Goal: Check status: Check status

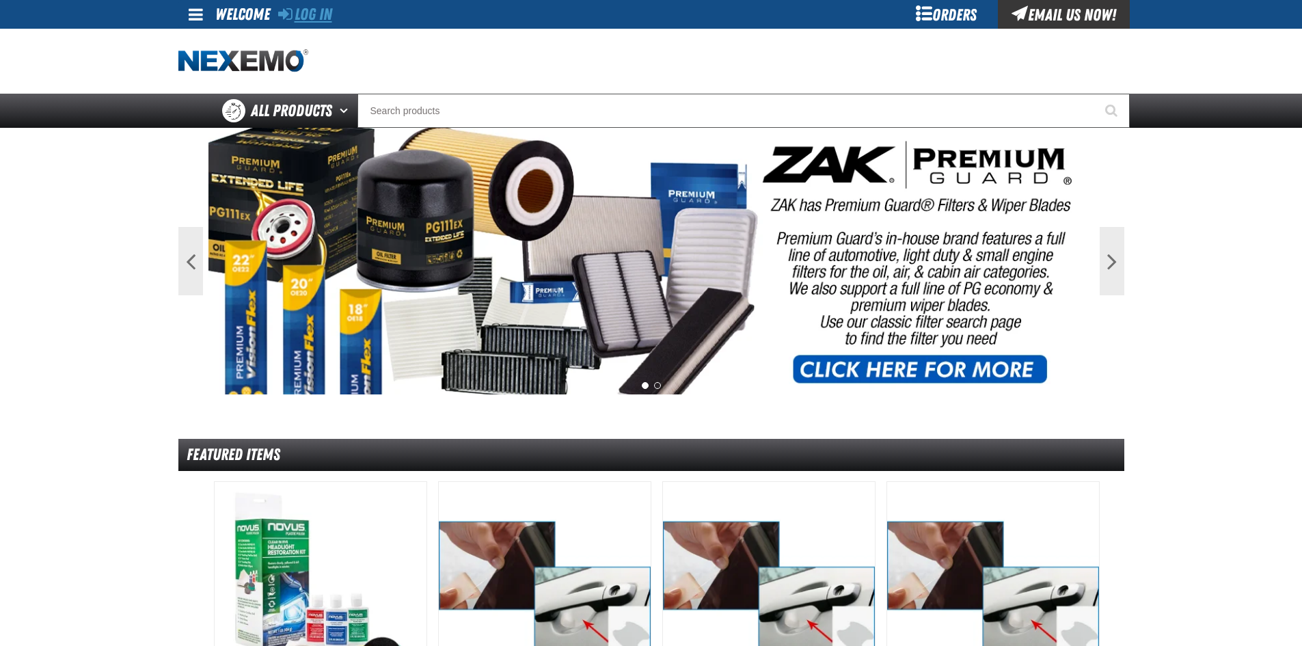
click at [325, 10] on link "Log In" at bounding box center [305, 14] width 54 height 19
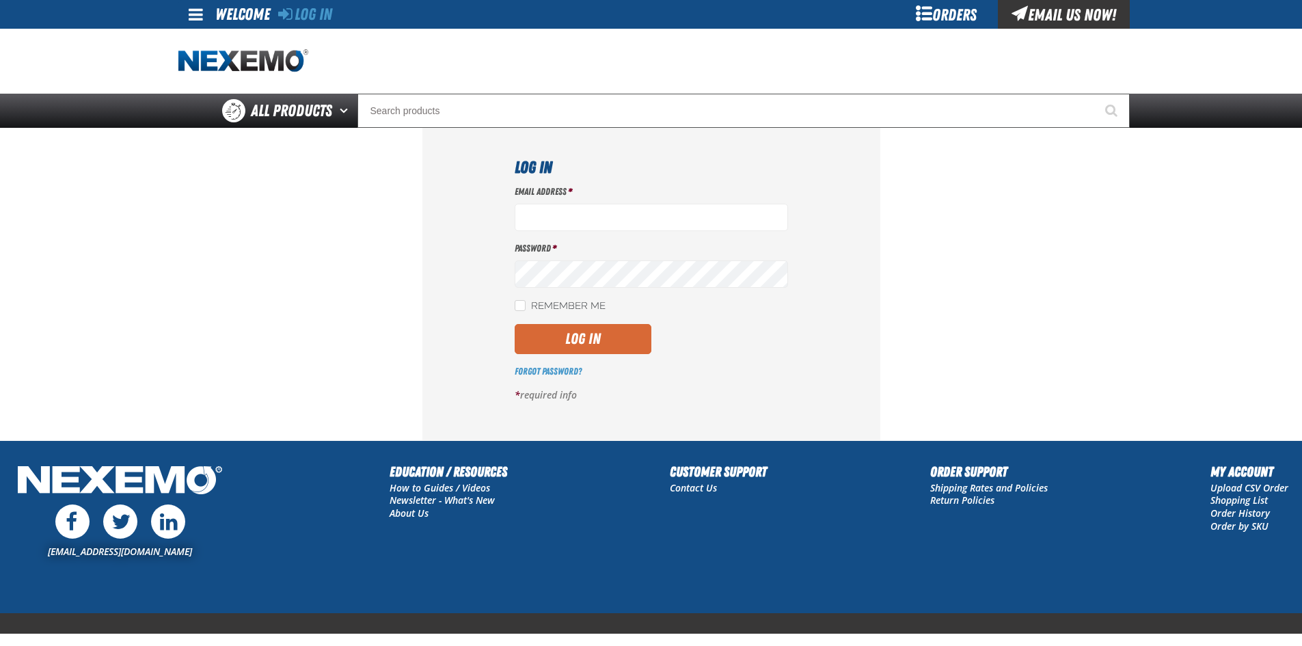
type input "[EMAIL_ADDRESS][DOMAIN_NAME]"
click at [545, 347] on button "Log In" at bounding box center [582, 339] width 137 height 30
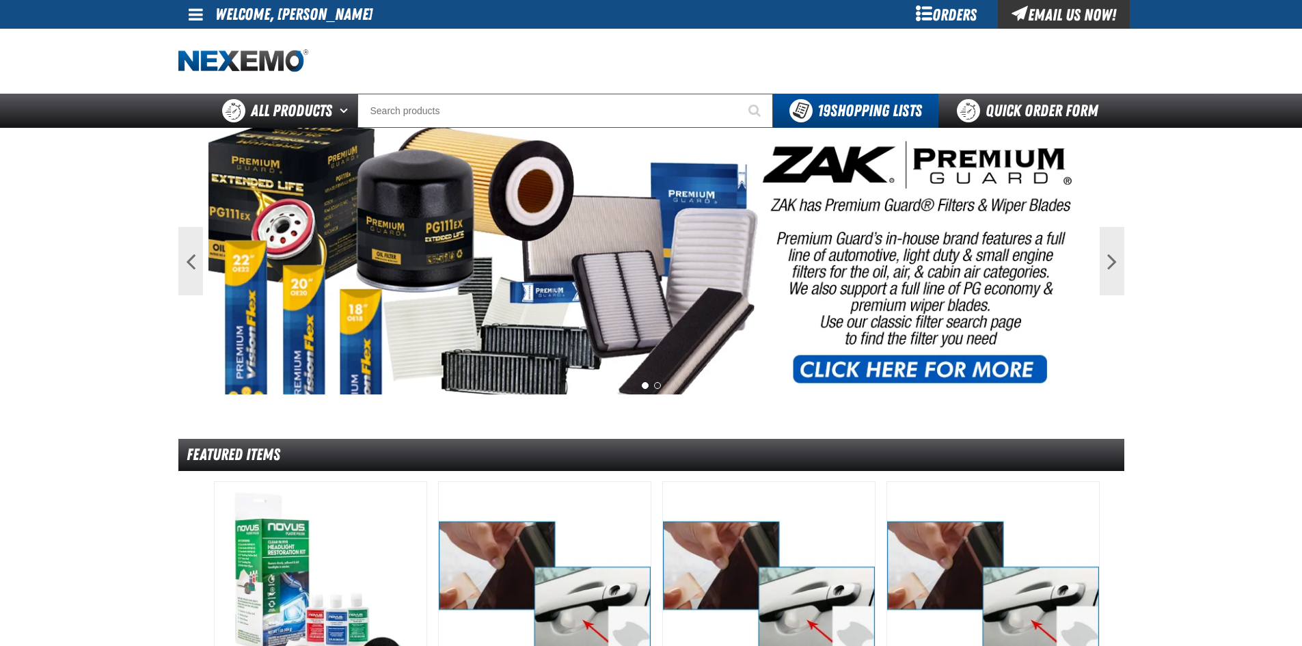
click at [950, 16] on div "Orders" at bounding box center [946, 14] width 102 height 29
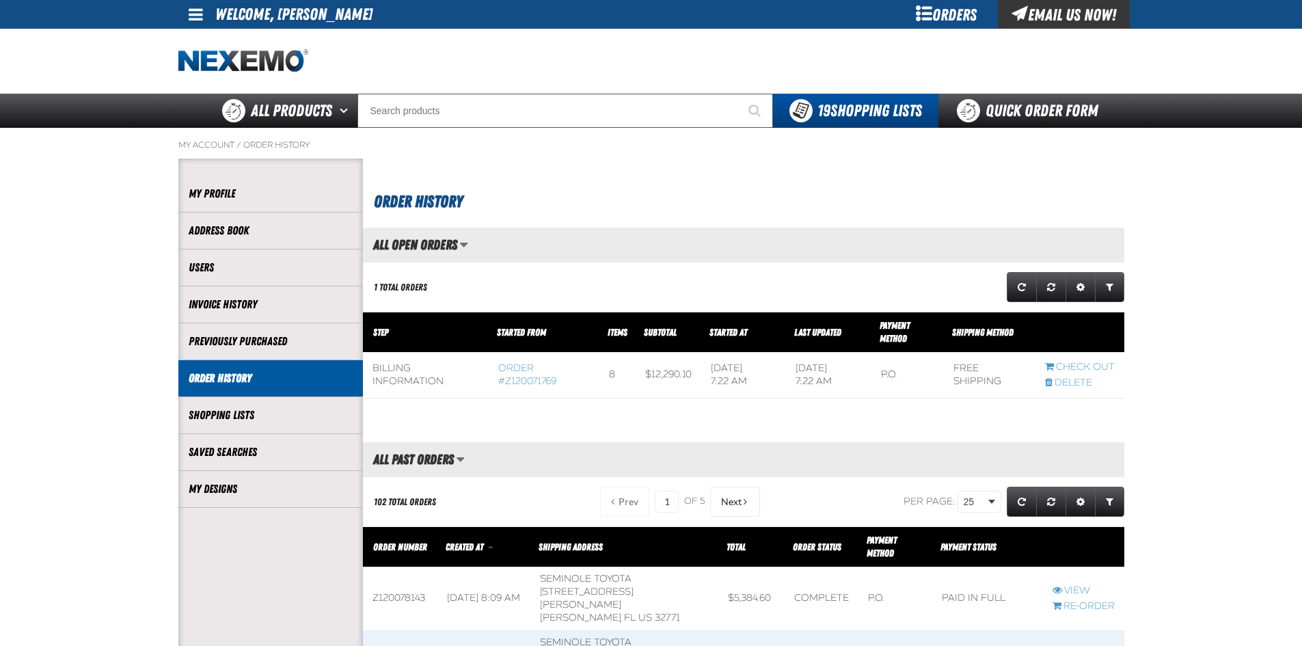
scroll to position [68, 0]
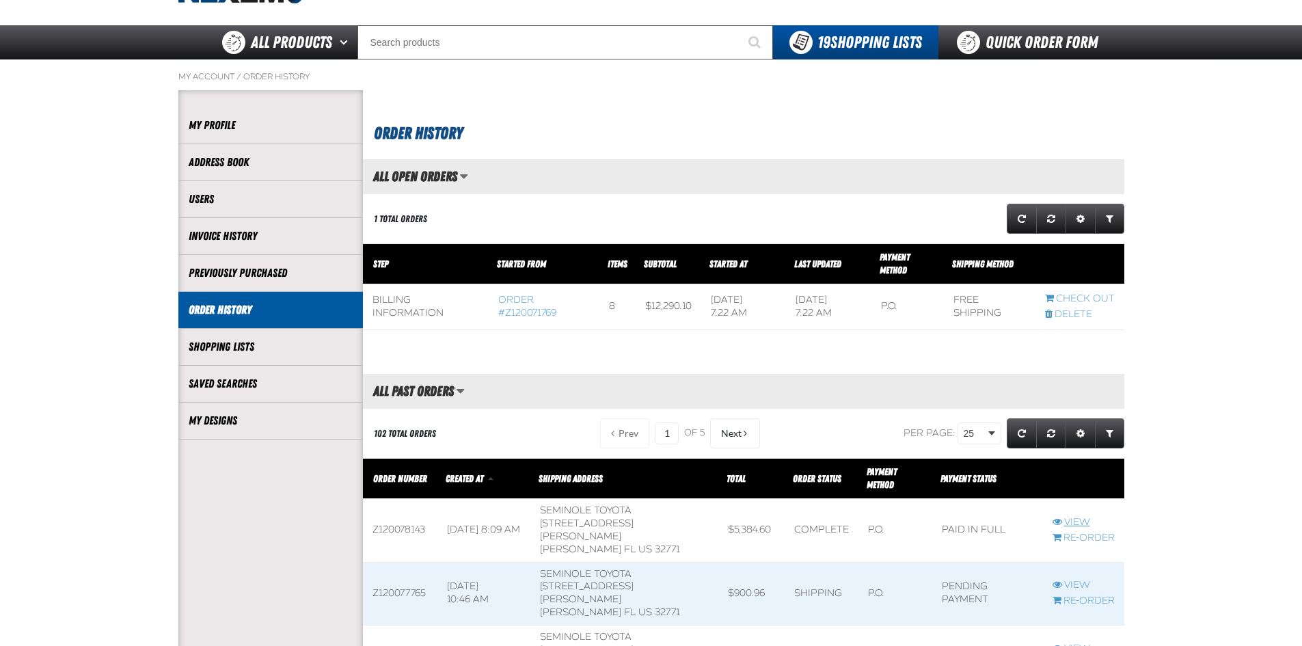
click at [1062, 516] on link "View" at bounding box center [1083, 522] width 62 height 13
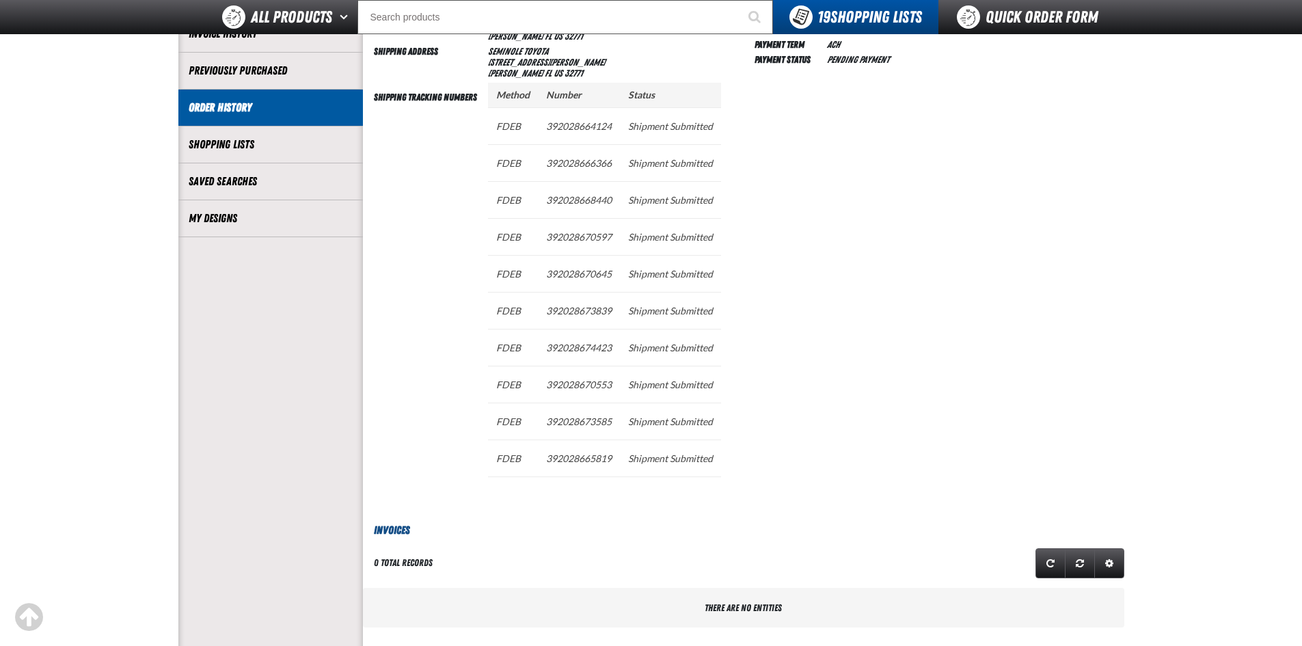
scroll to position [342, 0]
